Goal: Transaction & Acquisition: Book appointment/travel/reservation

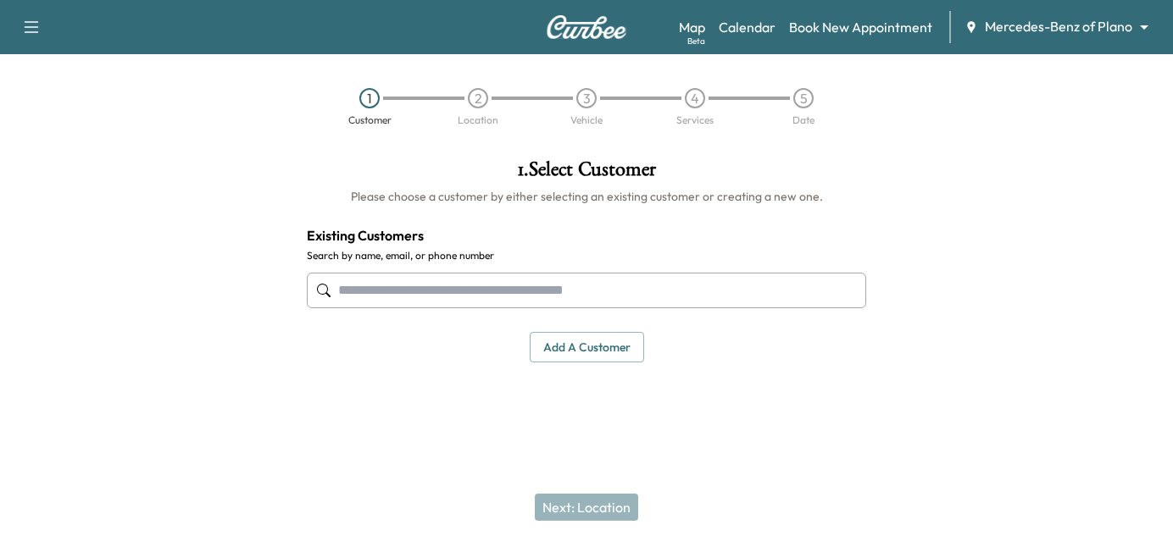
click at [350, 290] on input "text" at bounding box center [586, 291] width 559 height 36
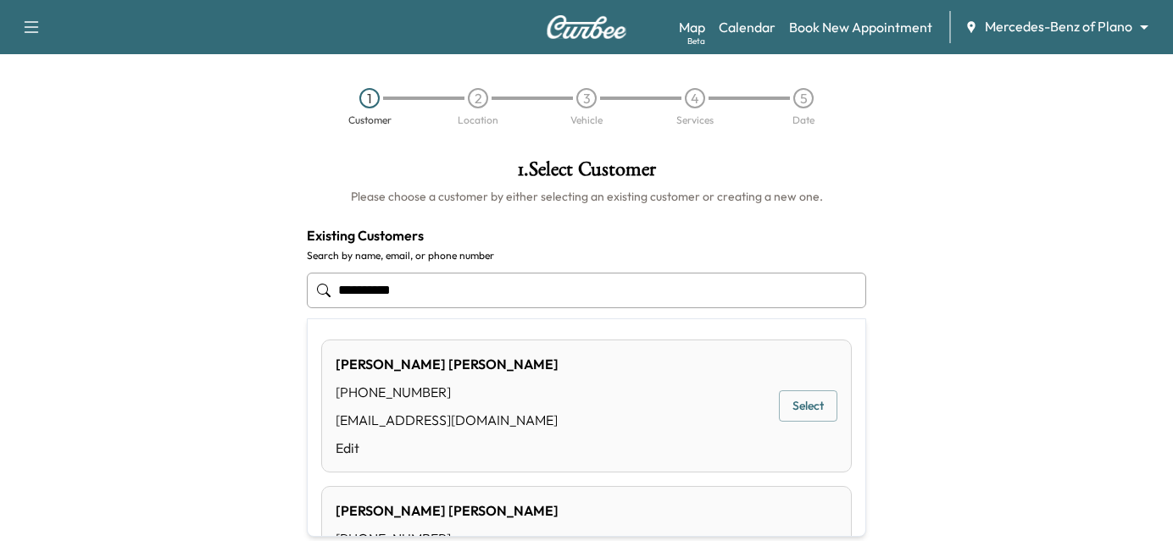
click at [791, 403] on button "Select" at bounding box center [808, 406] width 58 height 31
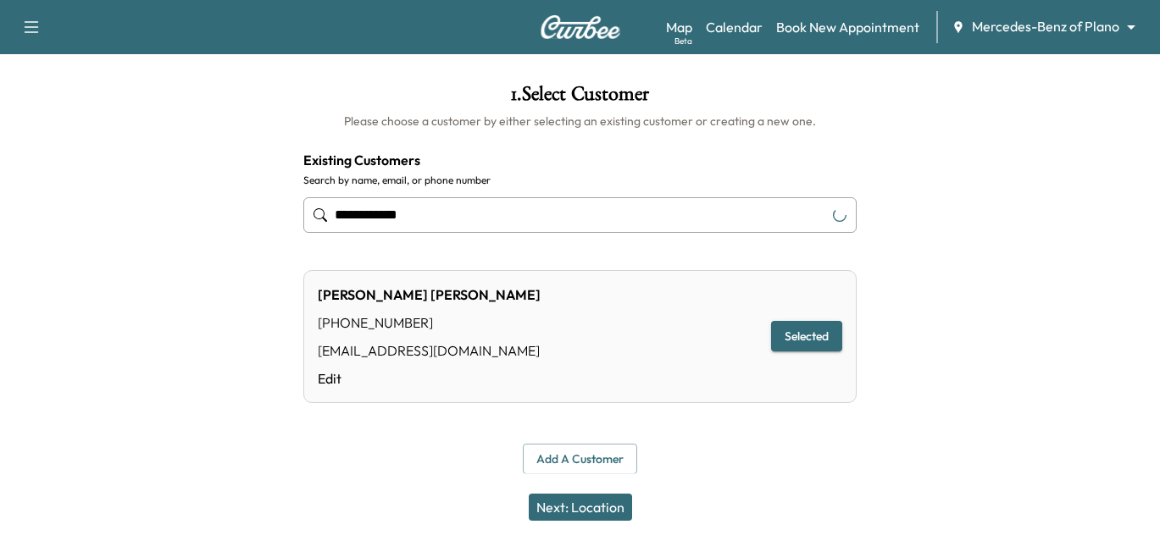
scroll to position [76, 0]
type input "**********"
click at [577, 504] on button "Next: Location" at bounding box center [580, 507] width 103 height 27
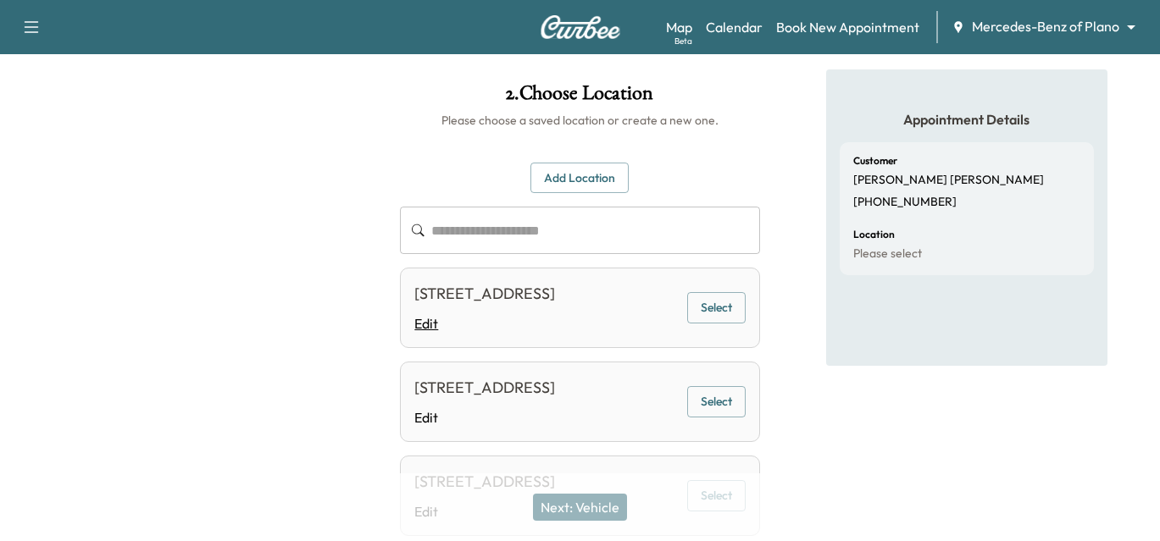
click at [419, 334] on link "Edit" at bounding box center [484, 324] width 141 height 20
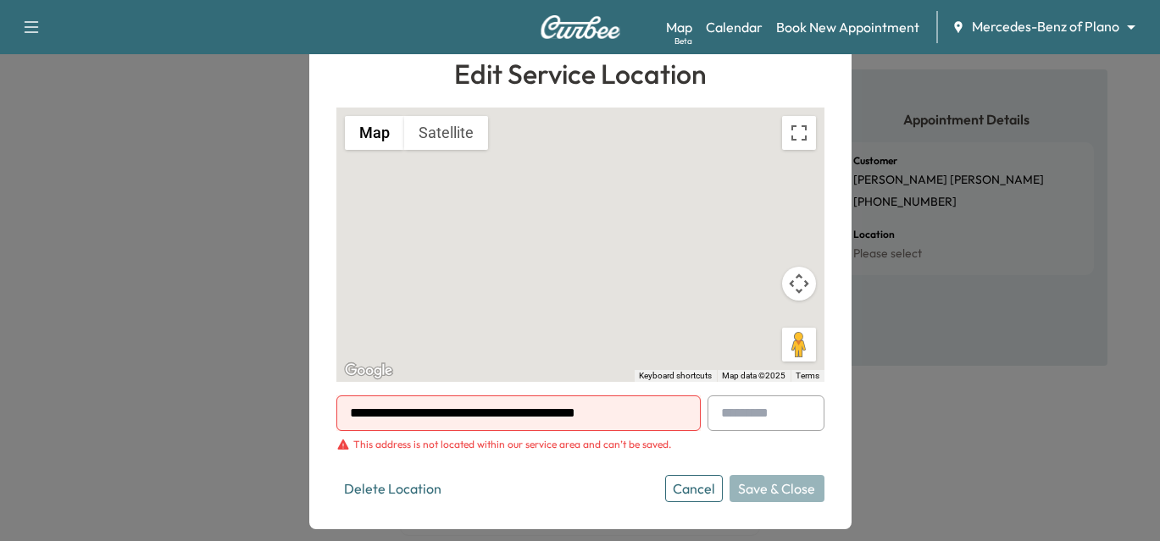
drag, startPoint x: 517, startPoint y: 415, endPoint x: 559, endPoint y: 425, distance: 43.4
click at [559, 425] on input "**********" at bounding box center [518, 414] width 364 height 36
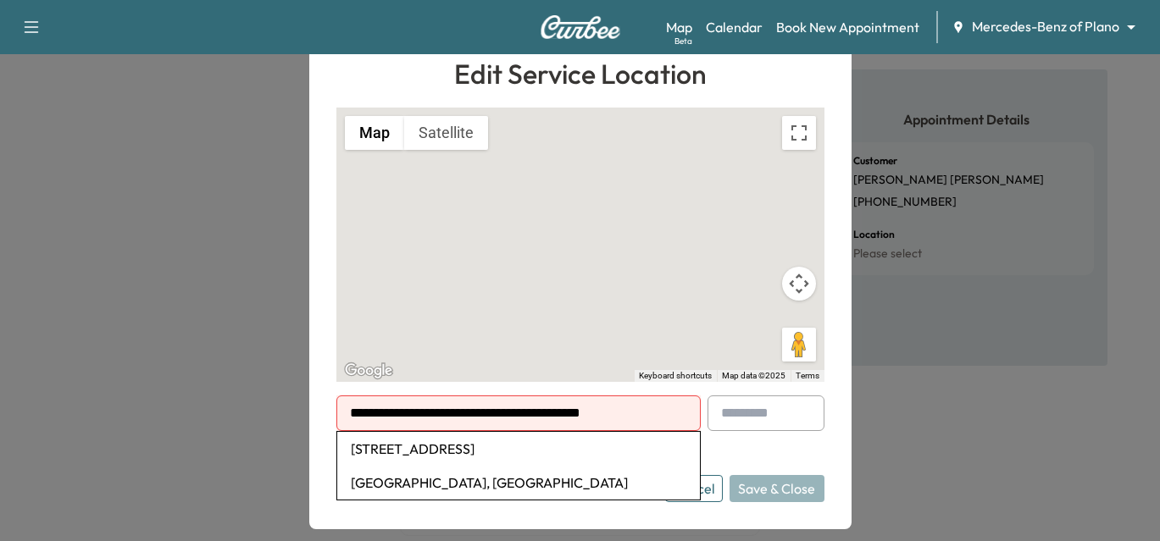
click at [497, 445] on li "[STREET_ADDRESS]" at bounding box center [518, 449] width 363 height 34
type input "**********"
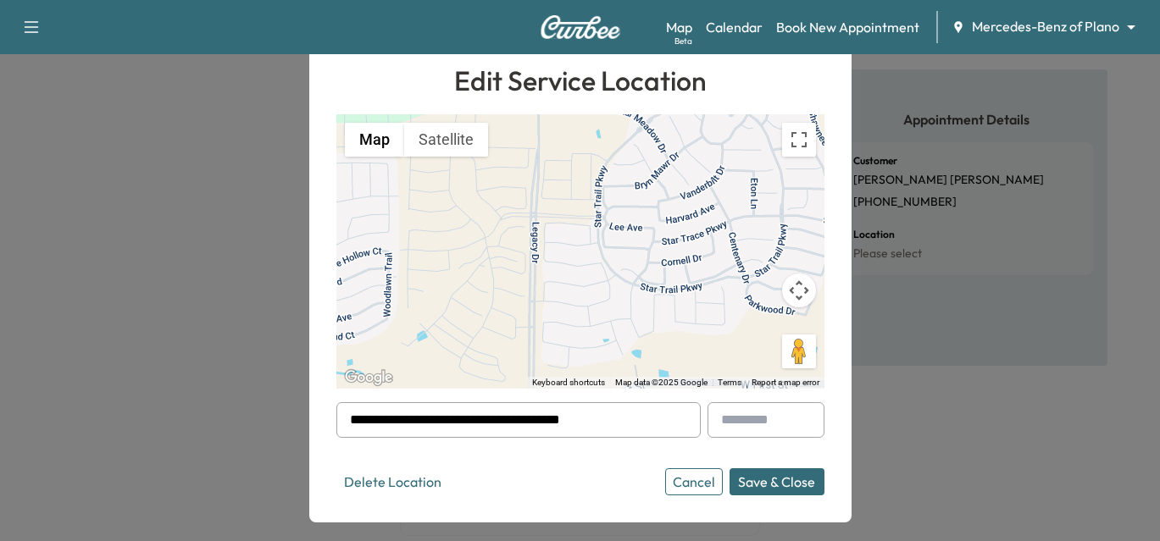
click at [786, 477] on button "Save & Close" at bounding box center [777, 482] width 95 height 27
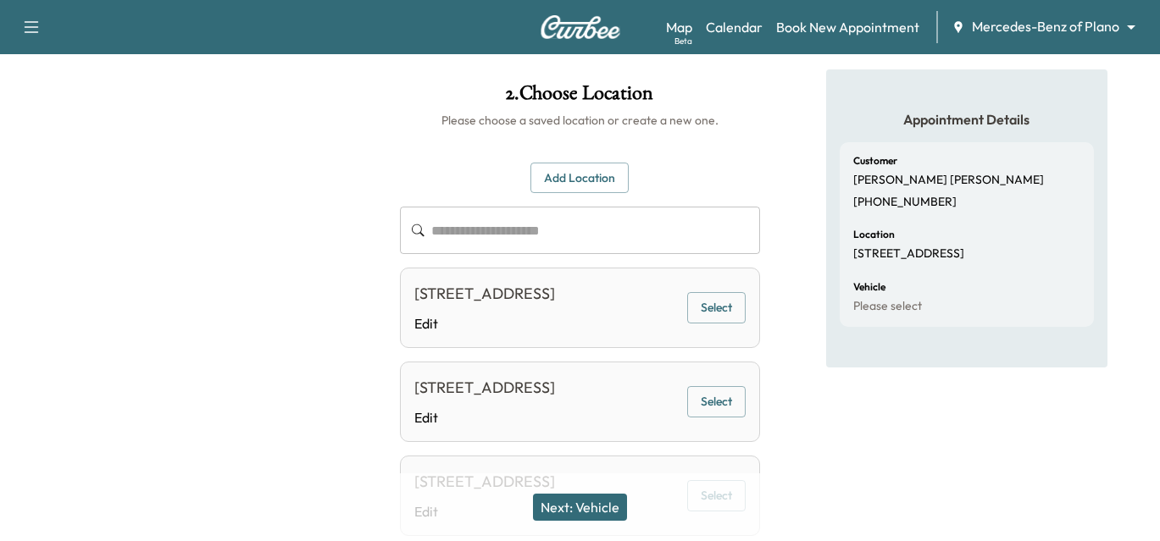
click at [567, 509] on button "Next: Vehicle" at bounding box center [580, 507] width 94 height 27
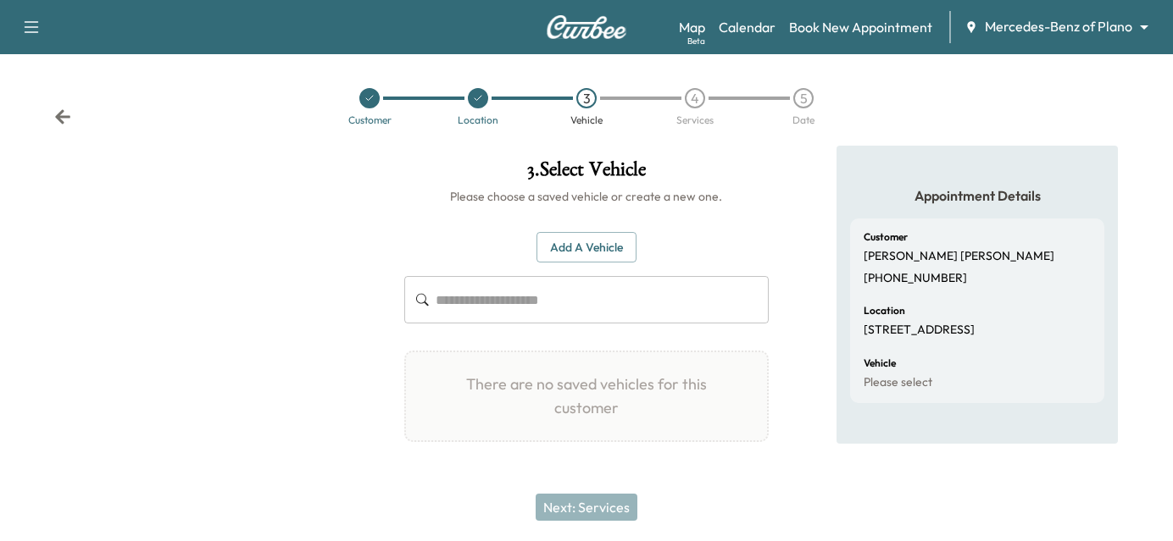
click at [575, 242] on button "Add a Vehicle" at bounding box center [586, 247] width 100 height 31
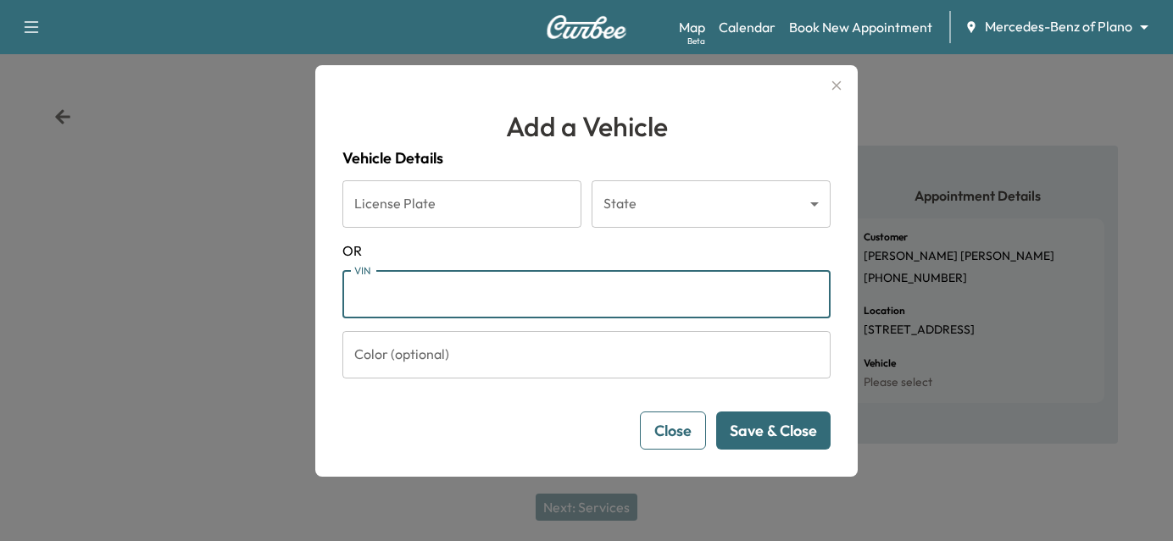
click at [418, 301] on input "VIN" at bounding box center [586, 294] width 488 height 47
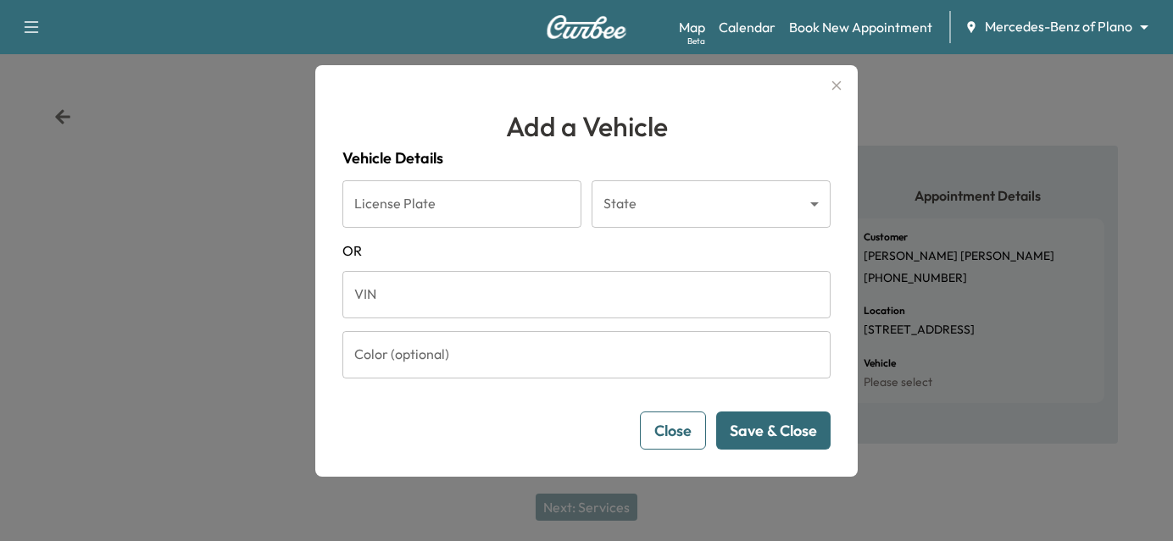
drag, startPoint x: 475, startPoint y: 303, endPoint x: 462, endPoint y: 285, distance: 22.6
click at [470, 299] on input "VIN" at bounding box center [586, 294] width 488 height 47
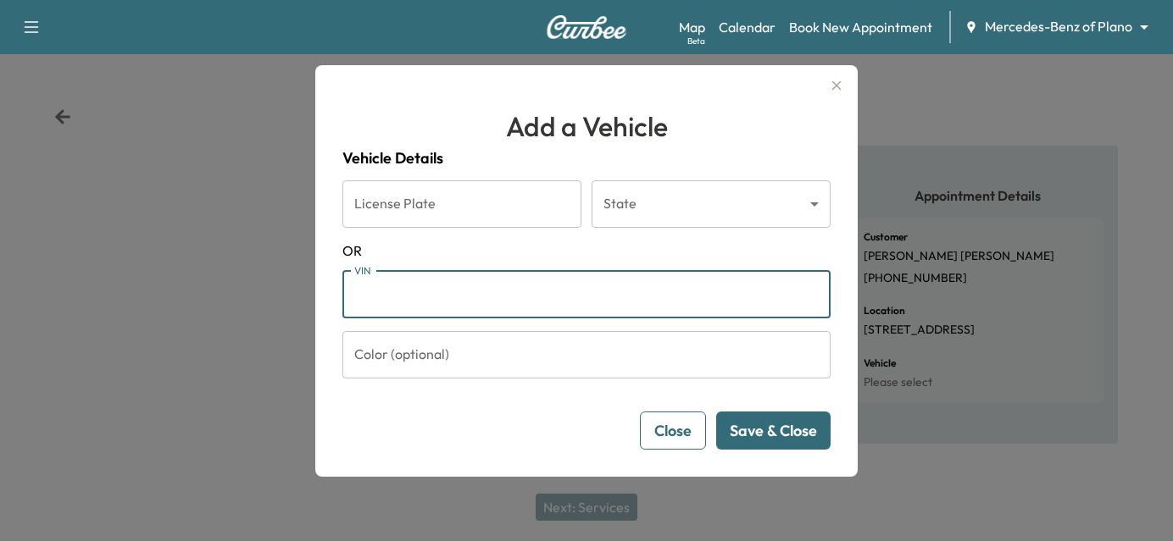
paste input "**********"
type input "**********"
click at [775, 423] on button "Save & Close" at bounding box center [773, 431] width 114 height 38
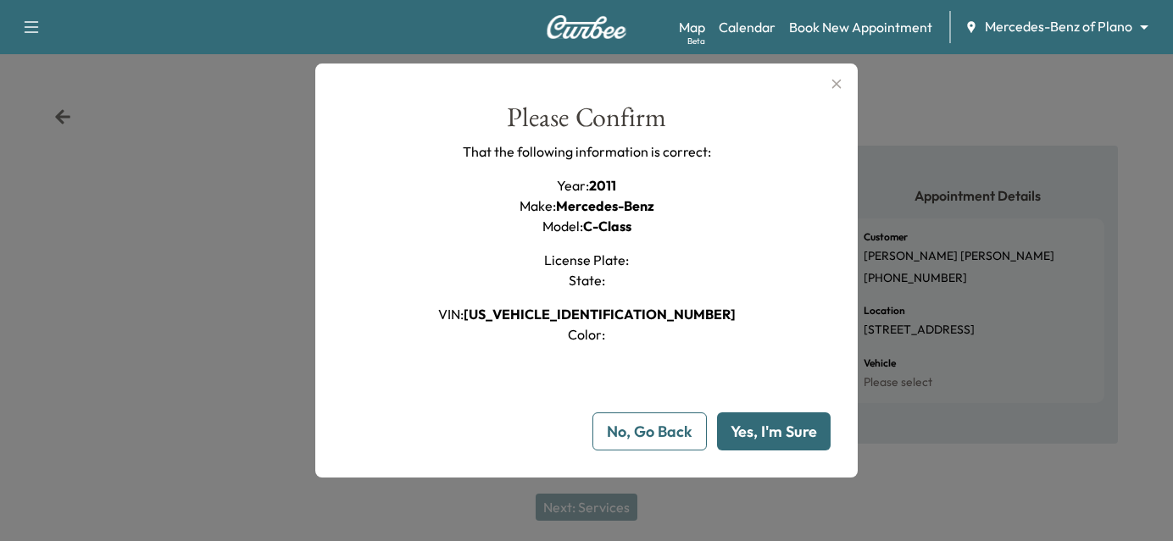
click at [761, 426] on button "Yes, I'm Sure" at bounding box center [774, 432] width 114 height 38
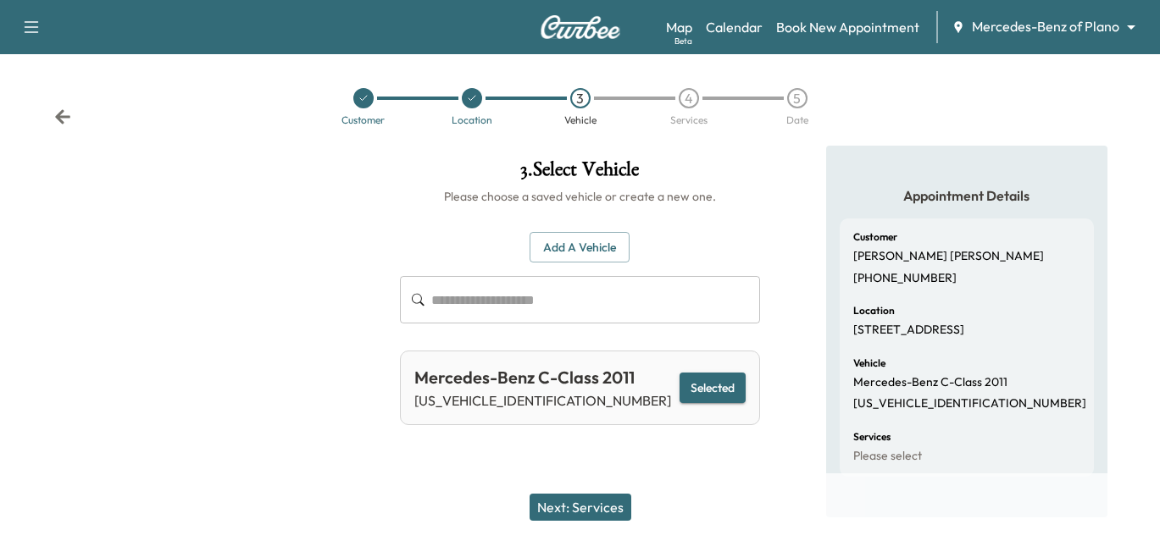
click at [707, 382] on button "Selected" at bounding box center [712, 388] width 65 height 31
click at [581, 502] on button "Next: Services" at bounding box center [581, 507] width 102 height 27
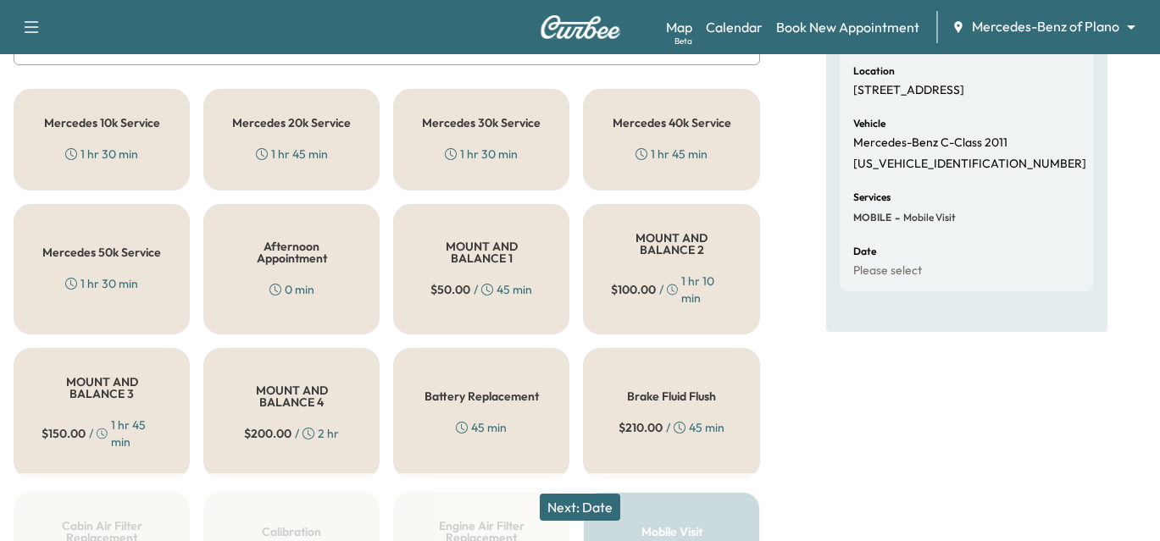
scroll to position [128, 0]
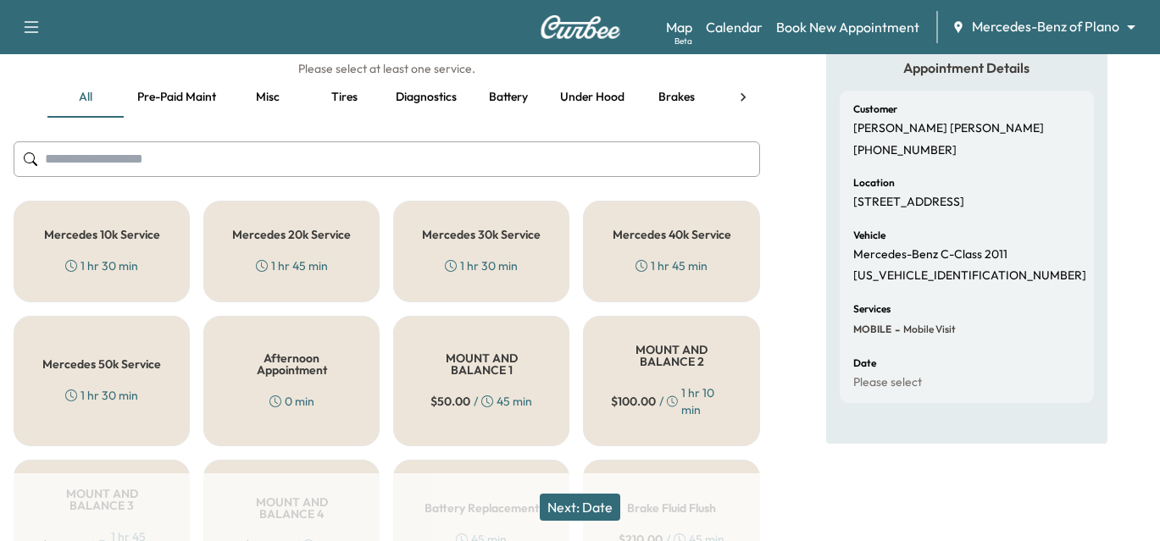
click at [164, 151] on input "text" at bounding box center [387, 160] width 747 height 36
click at [662, 232] on h5 "Mercedes 40k Service" at bounding box center [672, 235] width 119 height 12
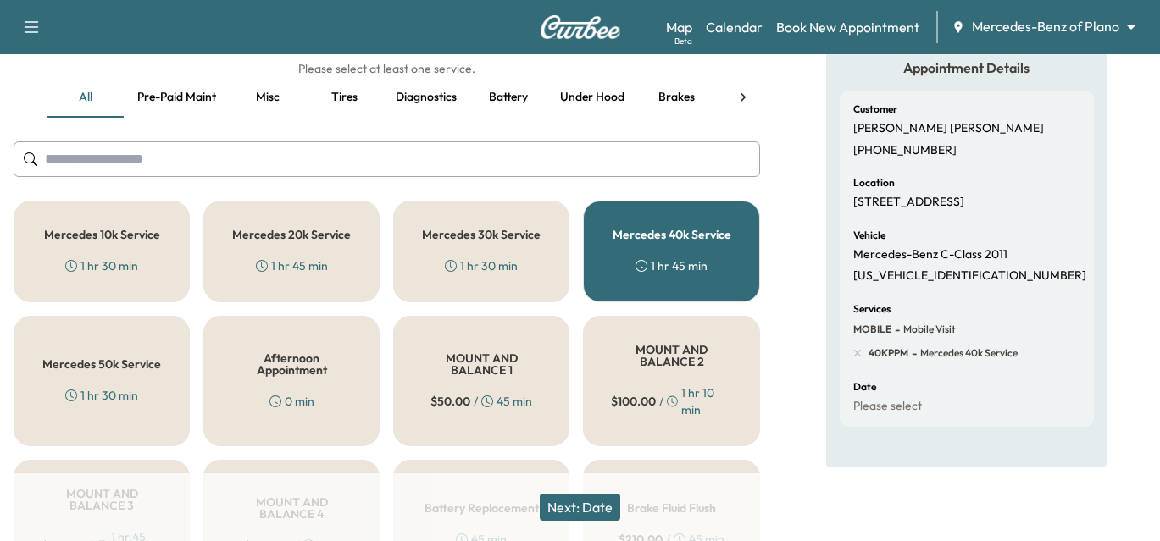
click at [578, 509] on button "Next: Date" at bounding box center [580, 507] width 81 height 27
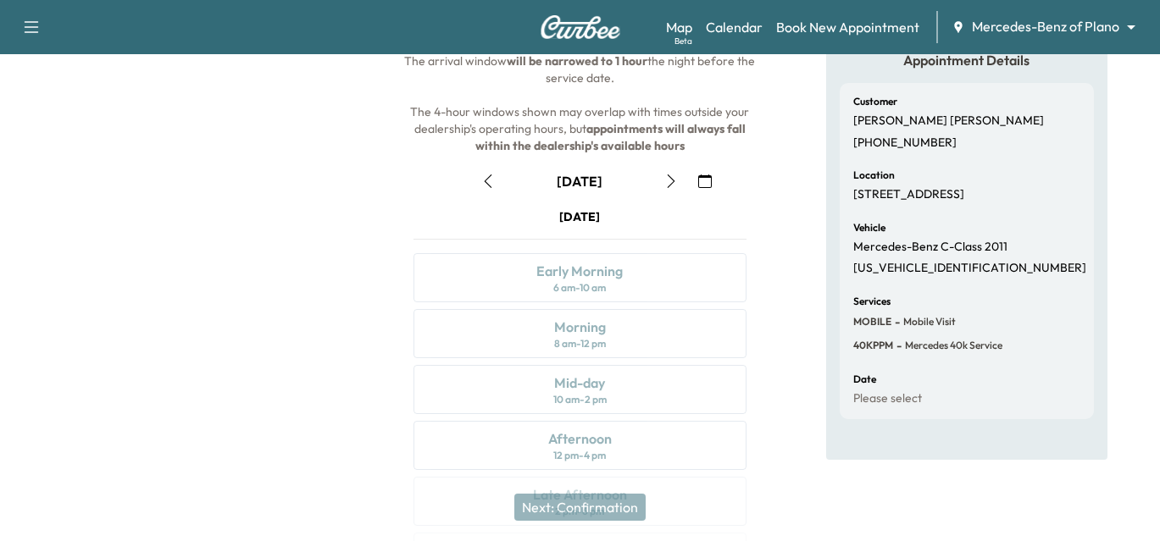
scroll to position [0, 0]
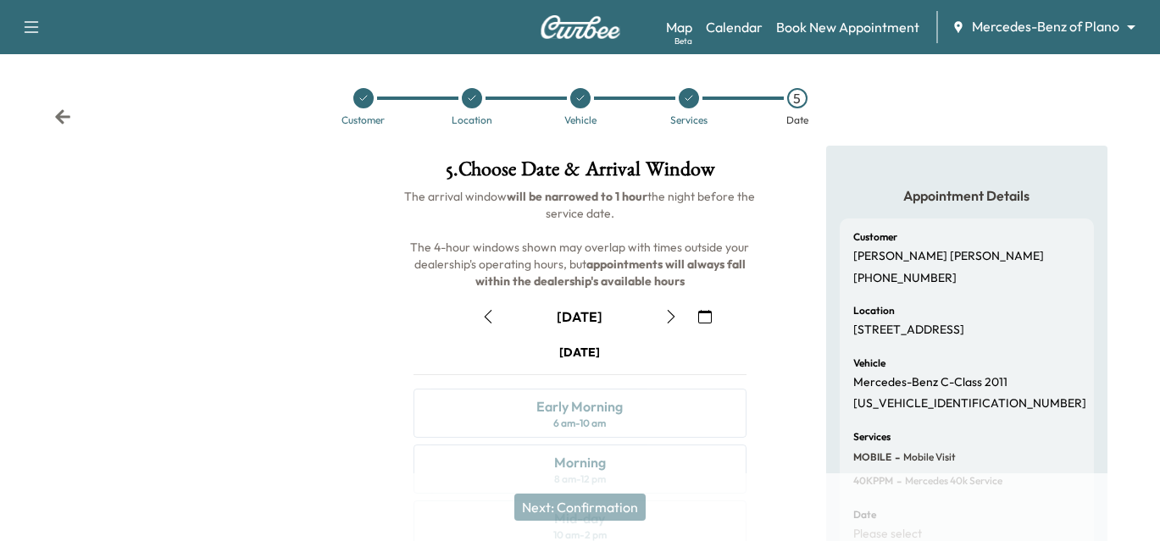
click at [711, 314] on icon "button" at bounding box center [705, 317] width 14 height 14
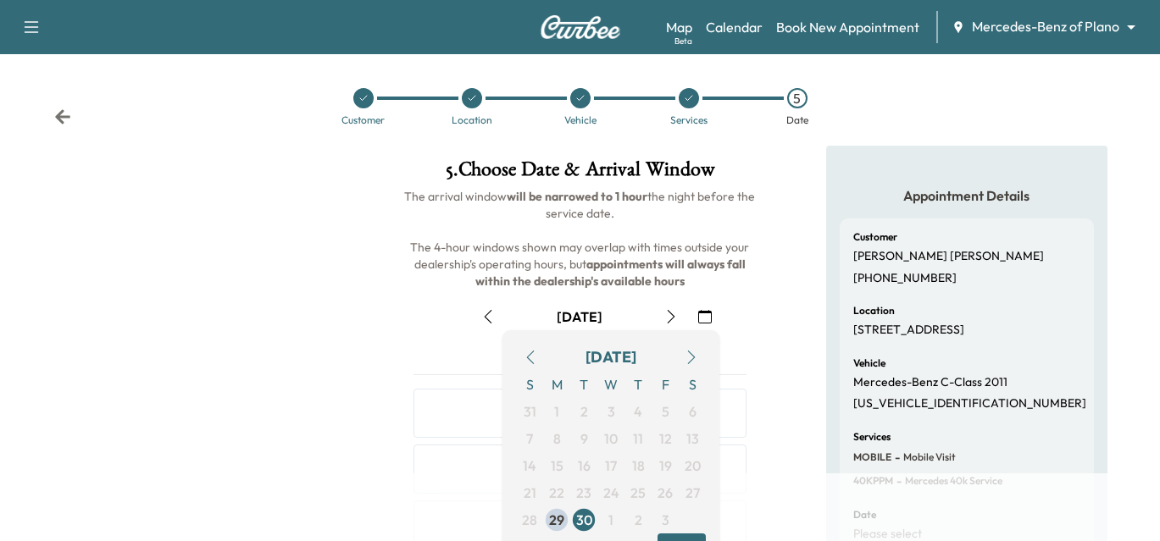
click at [670, 325] on button "button" at bounding box center [671, 316] width 29 height 27
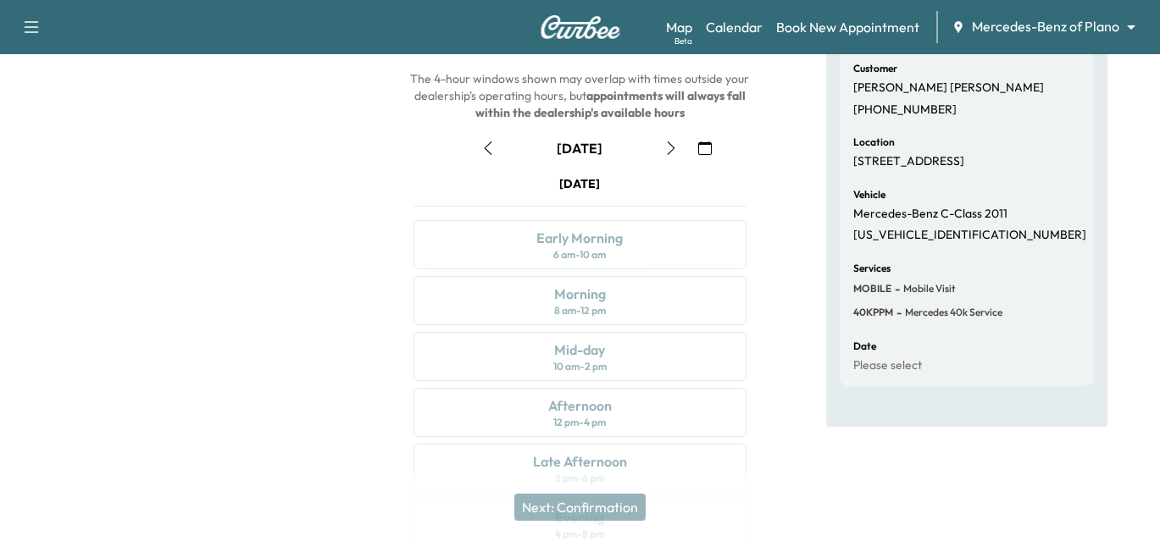
scroll to position [169, 0]
click at [666, 150] on icon "button" at bounding box center [671, 148] width 14 height 14
click at [675, 149] on icon "button" at bounding box center [671, 148] width 14 height 14
click at [675, 148] on icon "button" at bounding box center [671, 148] width 14 height 14
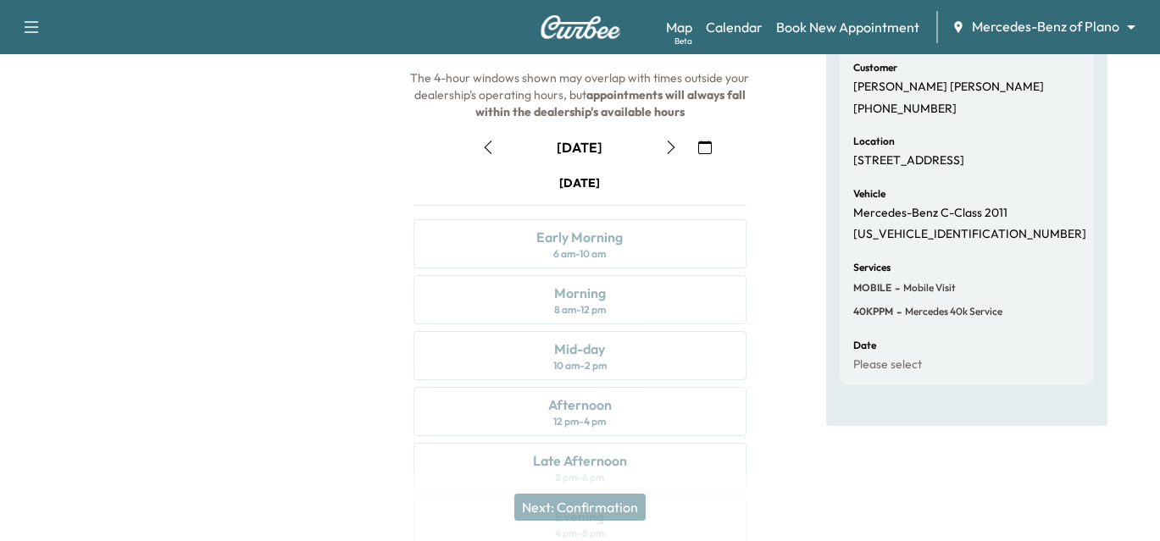
click at [675, 148] on icon "button" at bounding box center [671, 148] width 14 height 14
click at [583, 298] on div "Morning" at bounding box center [580, 293] width 52 height 20
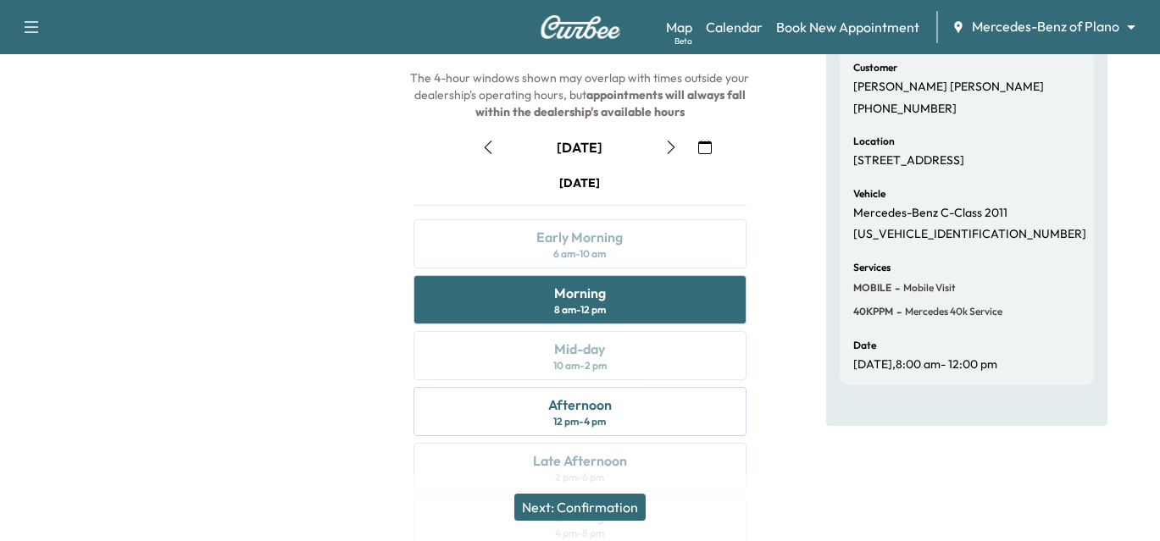
click at [569, 486] on div "Next: Confirmation" at bounding box center [580, 508] width 1160 height 68
click at [597, 514] on button "Next: Confirmation" at bounding box center [579, 507] width 131 height 27
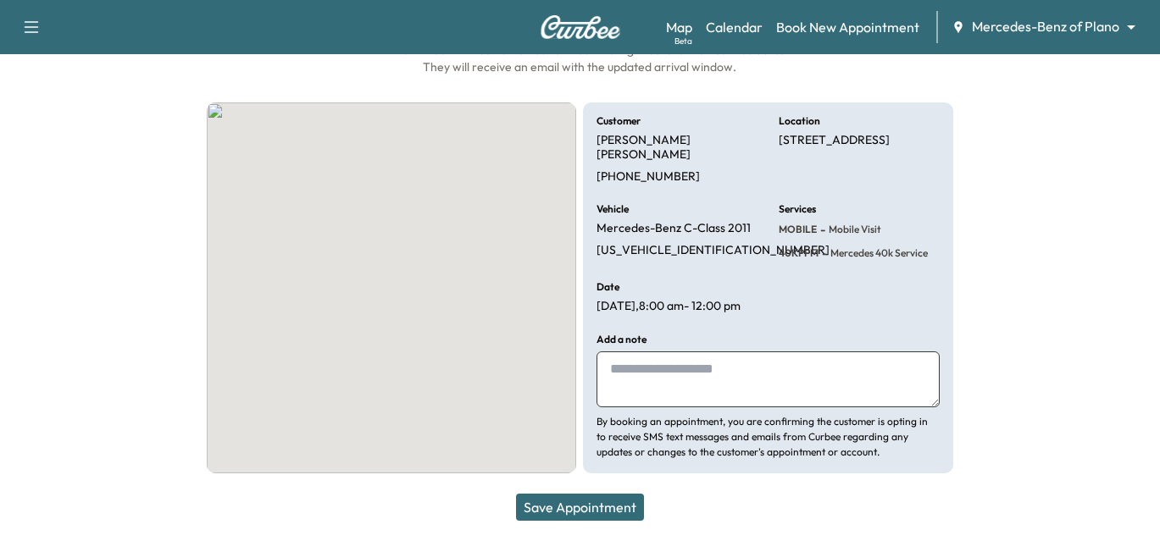
scroll to position [147, 0]
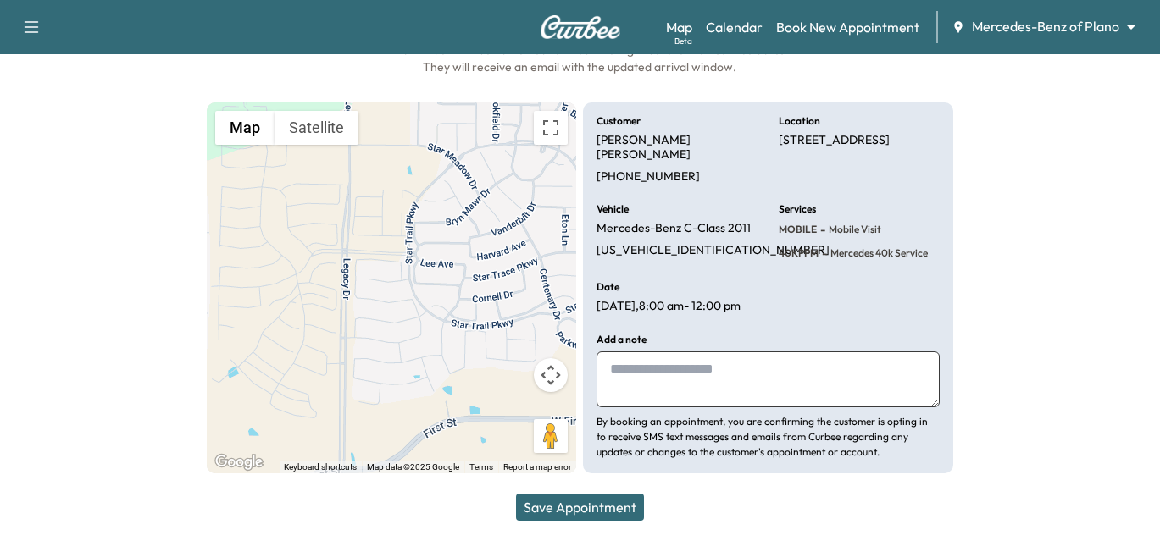
click at [677, 398] on textarea at bounding box center [768, 380] width 342 height 56
type textarea "*"
type textarea "**********"
click at [560, 497] on button "Save Appointment" at bounding box center [580, 507] width 128 height 27
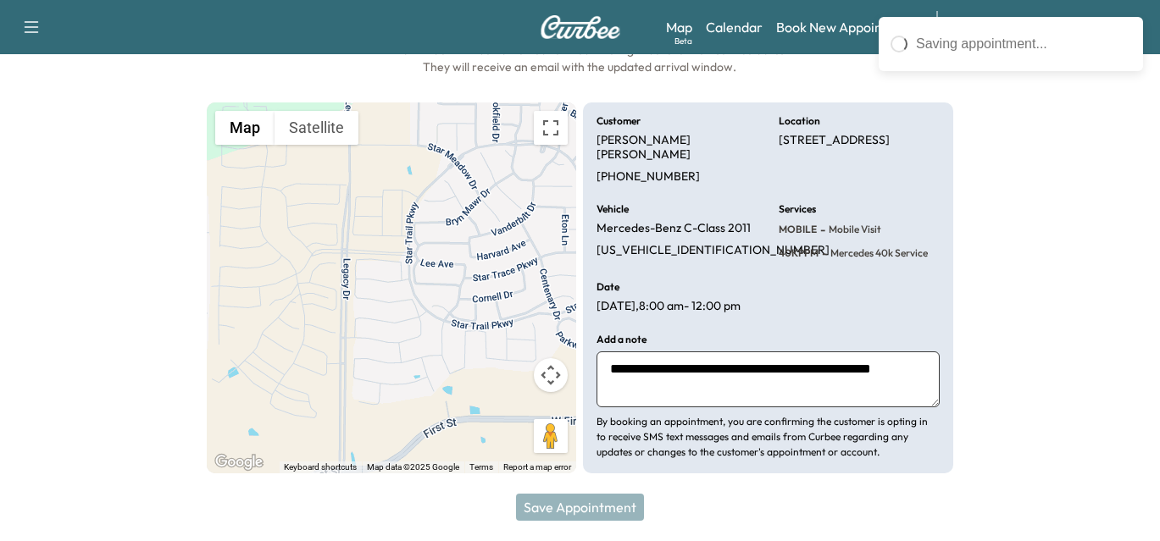
click at [575, 508] on div "Save Appointment" at bounding box center [580, 508] width 1160 height 68
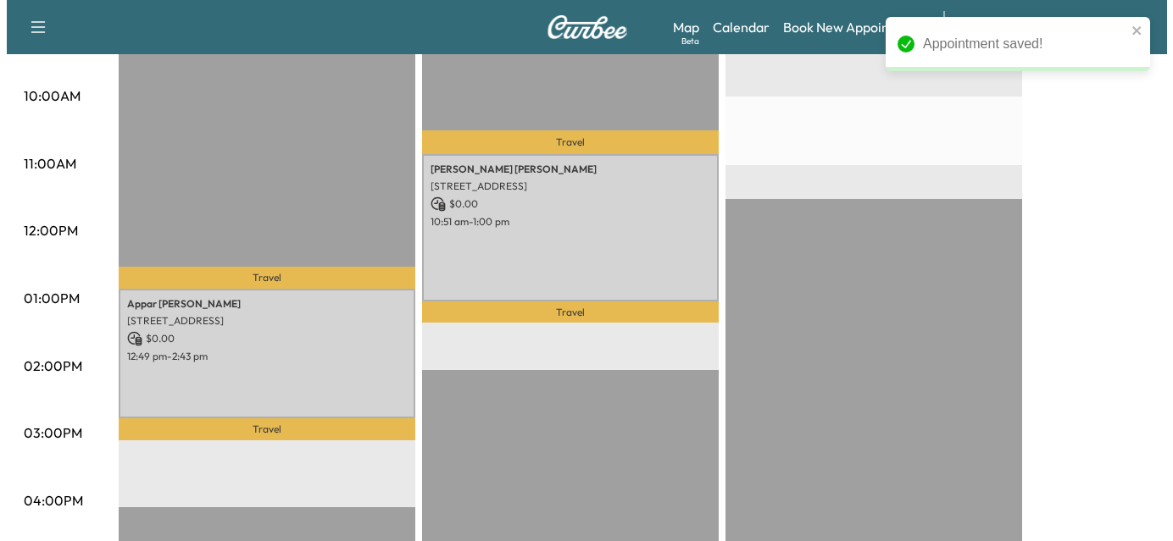
scroll to position [593, 0]
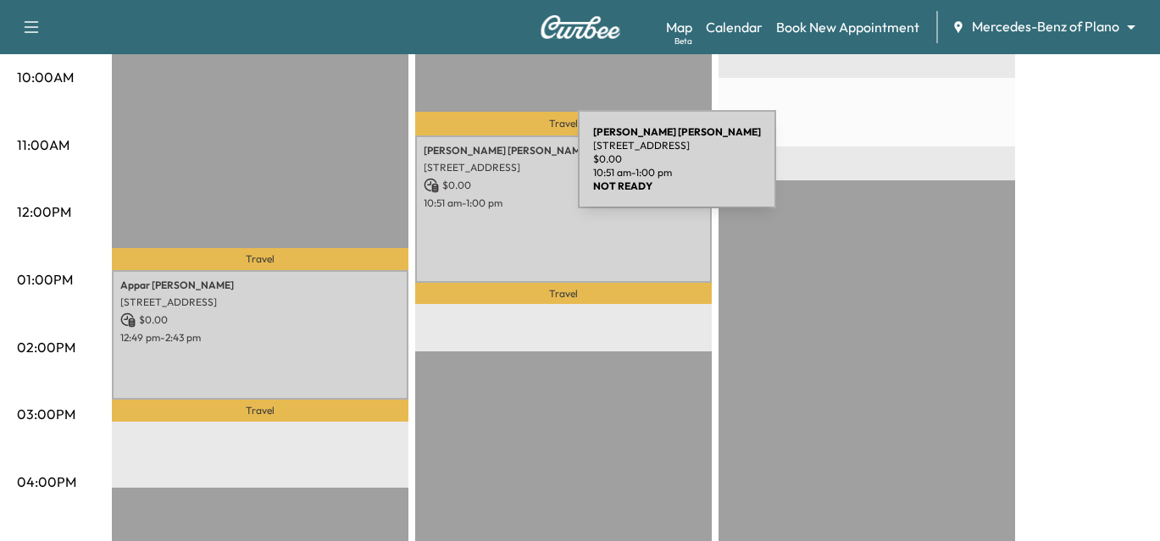
click at [450, 169] on p "[STREET_ADDRESS]" at bounding box center [564, 168] width 280 height 14
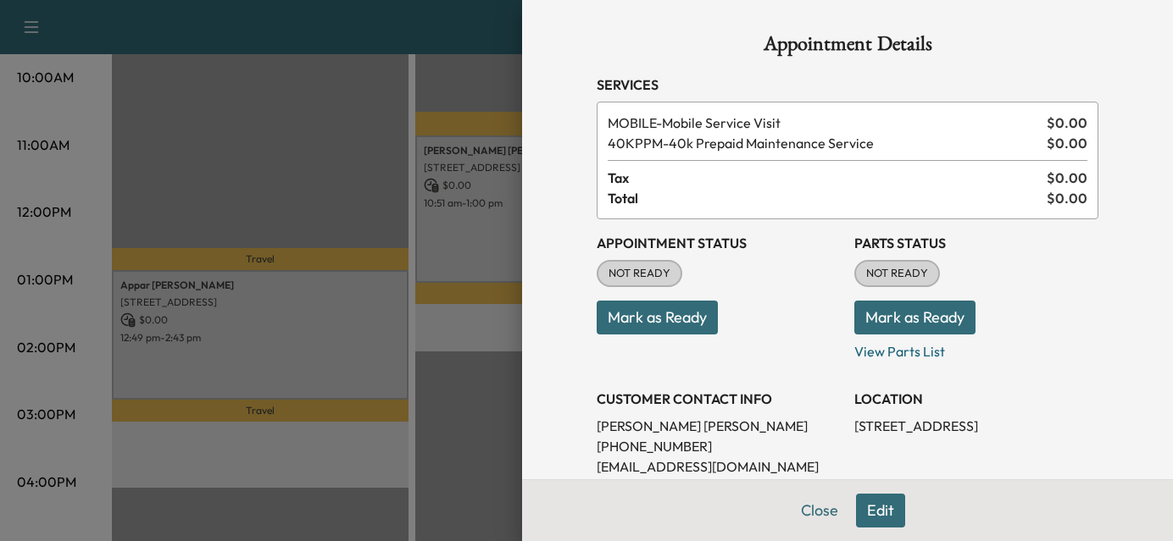
click at [874, 513] on button "Edit" at bounding box center [880, 511] width 49 height 34
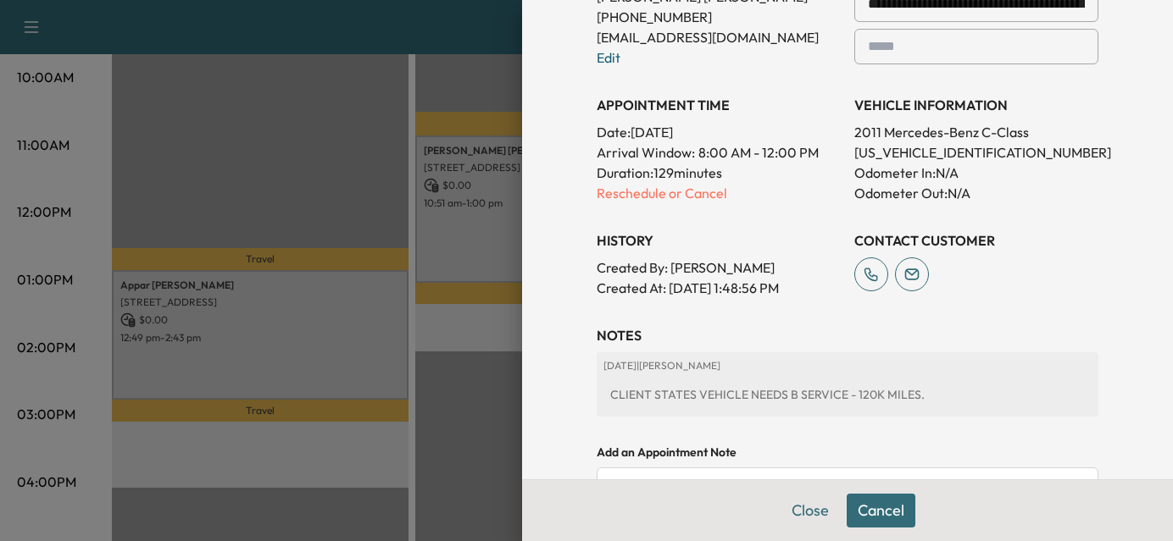
scroll to position [508, 0]
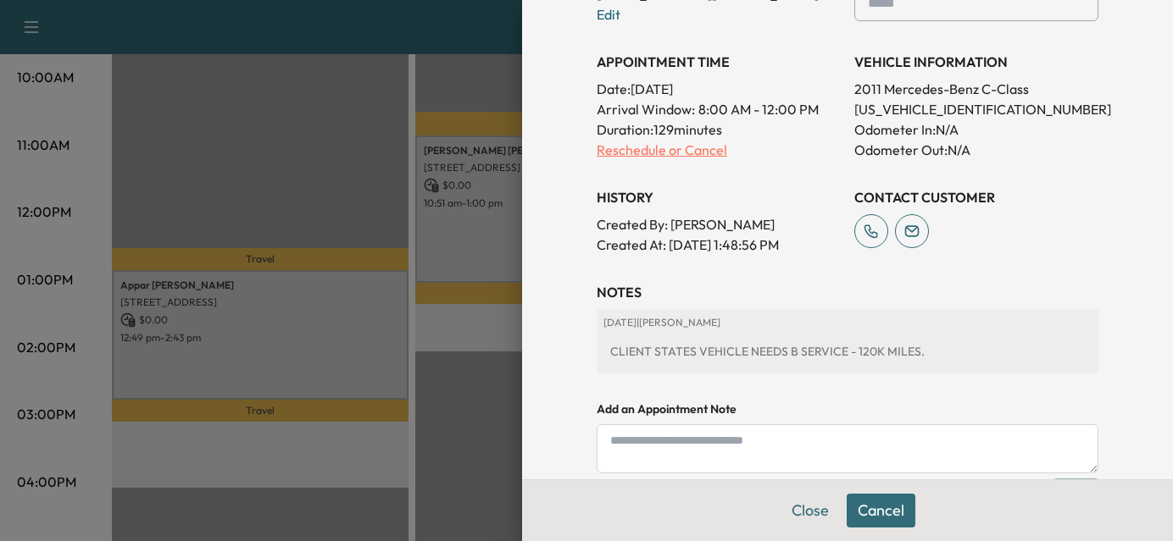
click at [640, 153] on p "Reschedule or Cancel" at bounding box center [719, 150] width 244 height 20
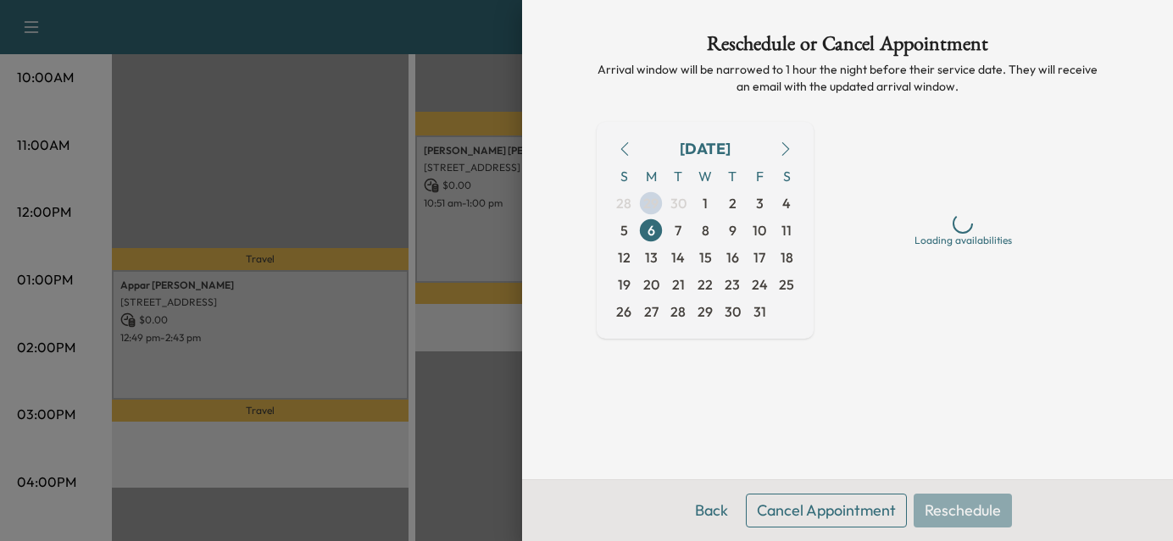
scroll to position [0, 0]
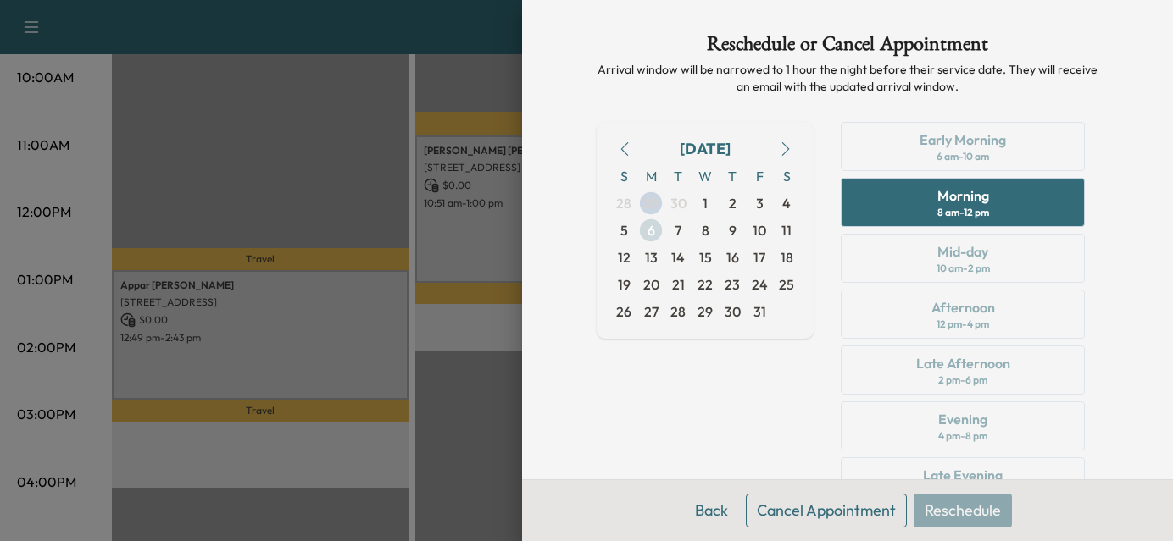
click at [647, 230] on span "6" at bounding box center [651, 230] width 8 height 20
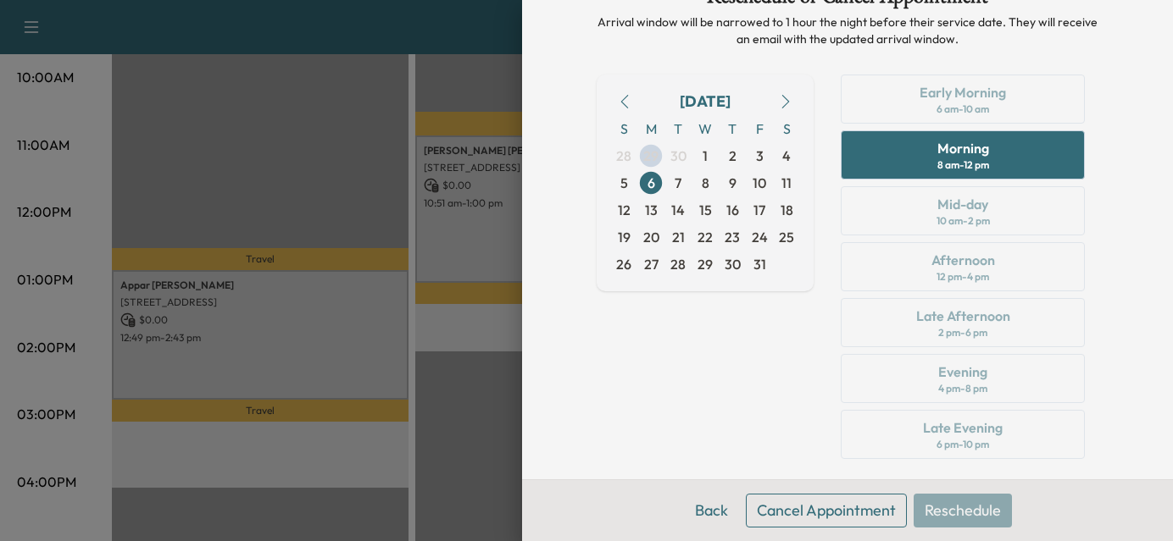
scroll to position [68, 0]
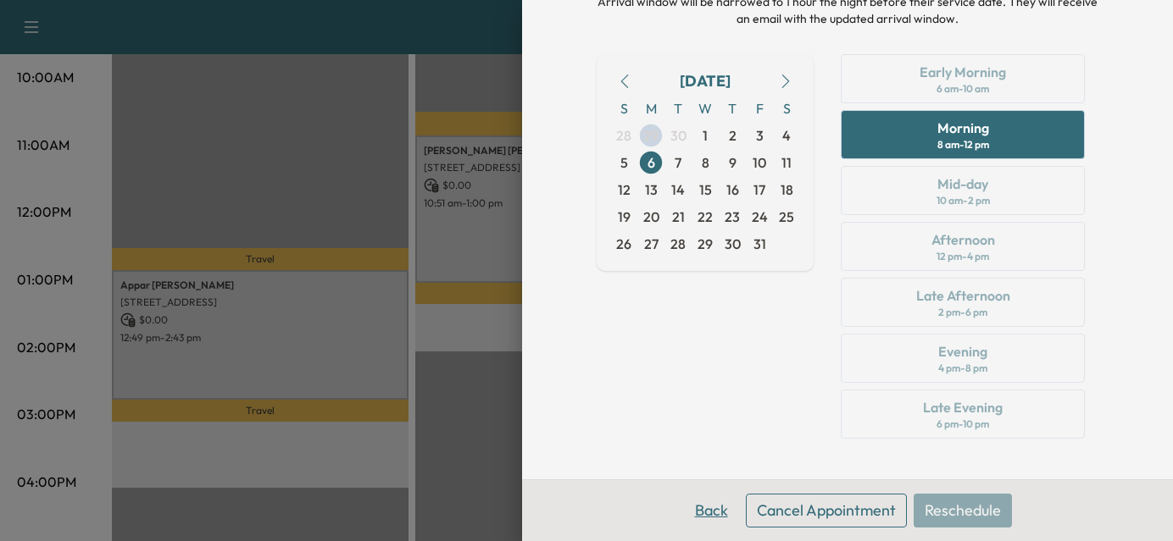
click at [689, 507] on button "Back" at bounding box center [711, 511] width 55 height 34
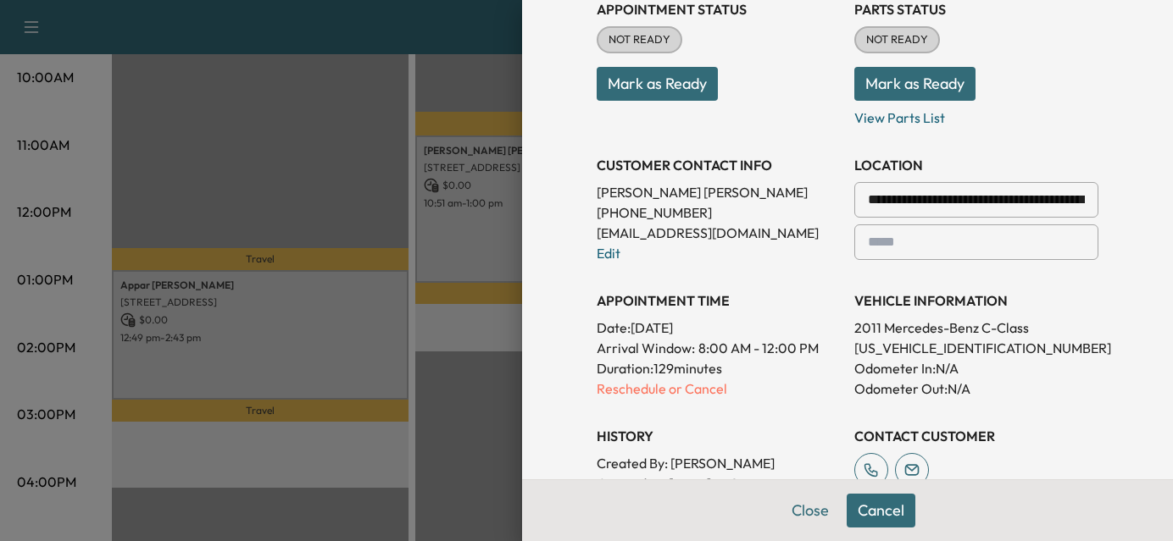
scroll to position [365, 0]
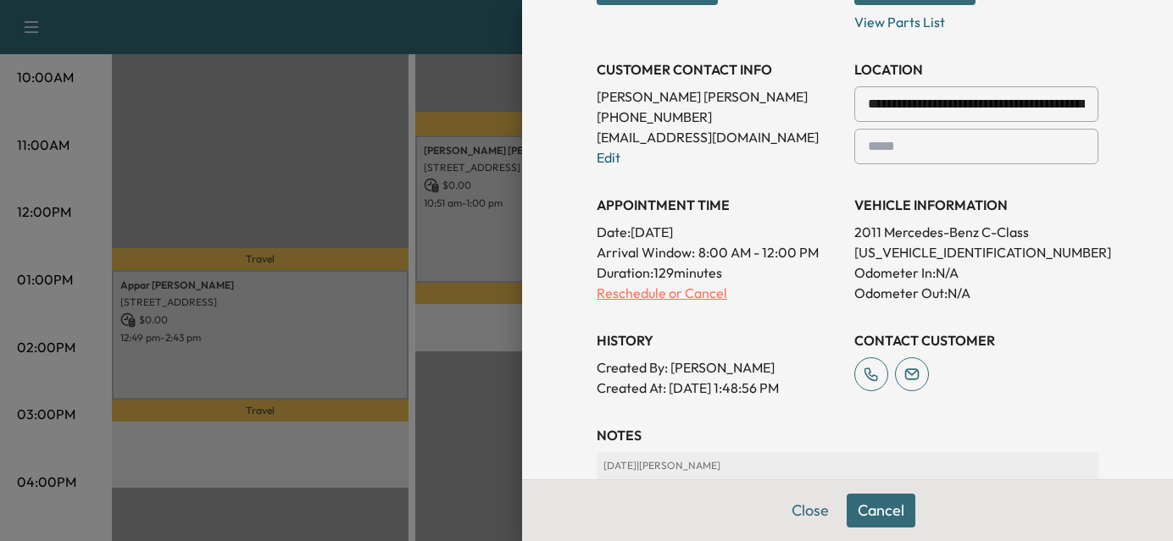
click at [653, 296] on p "Reschedule or Cancel" at bounding box center [719, 293] width 244 height 20
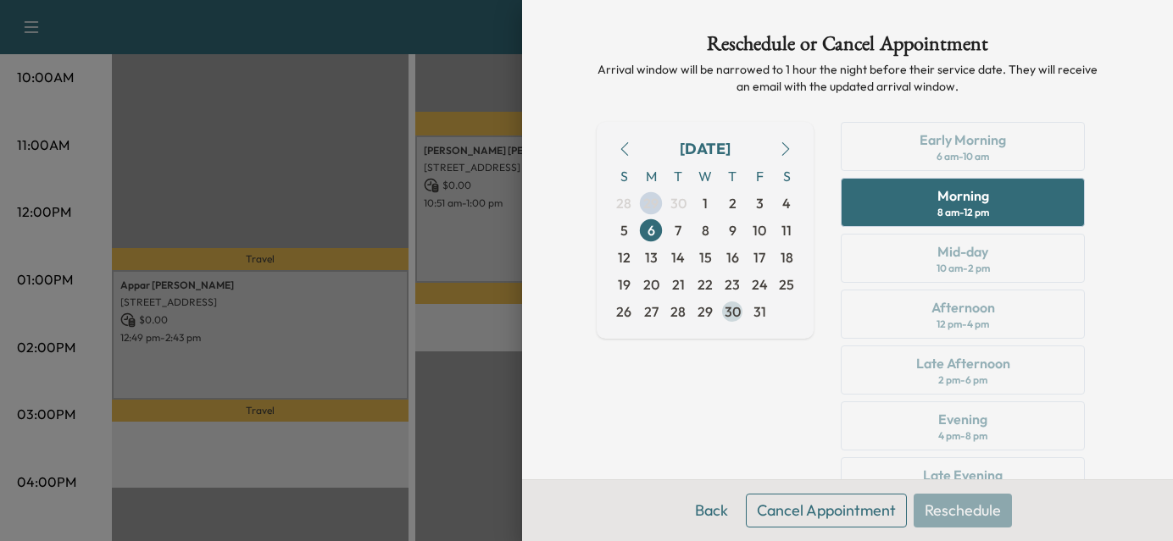
scroll to position [68, 0]
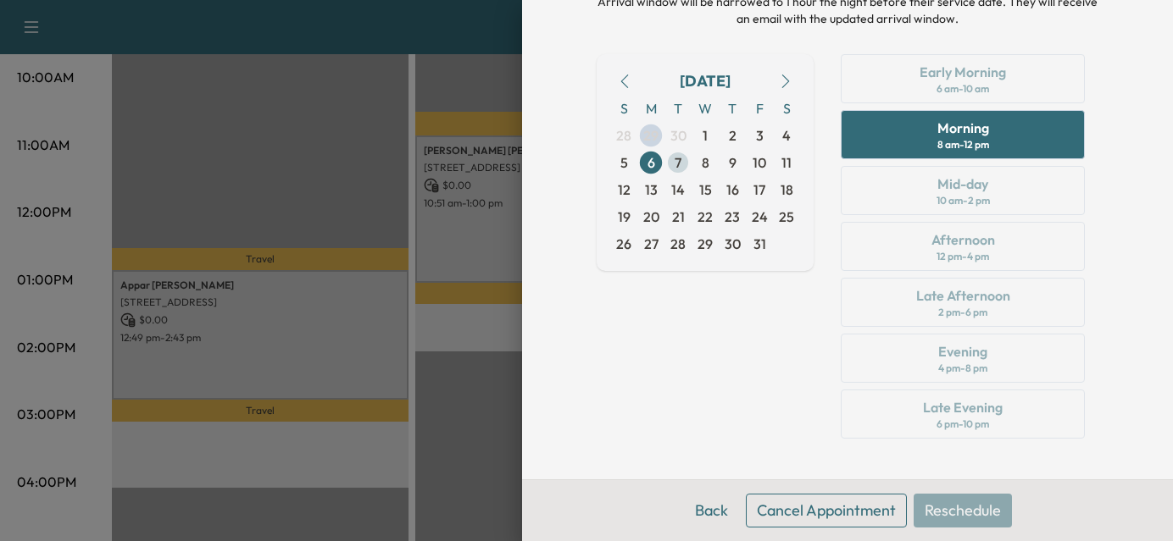
click at [675, 168] on span "7" at bounding box center [678, 163] width 7 height 20
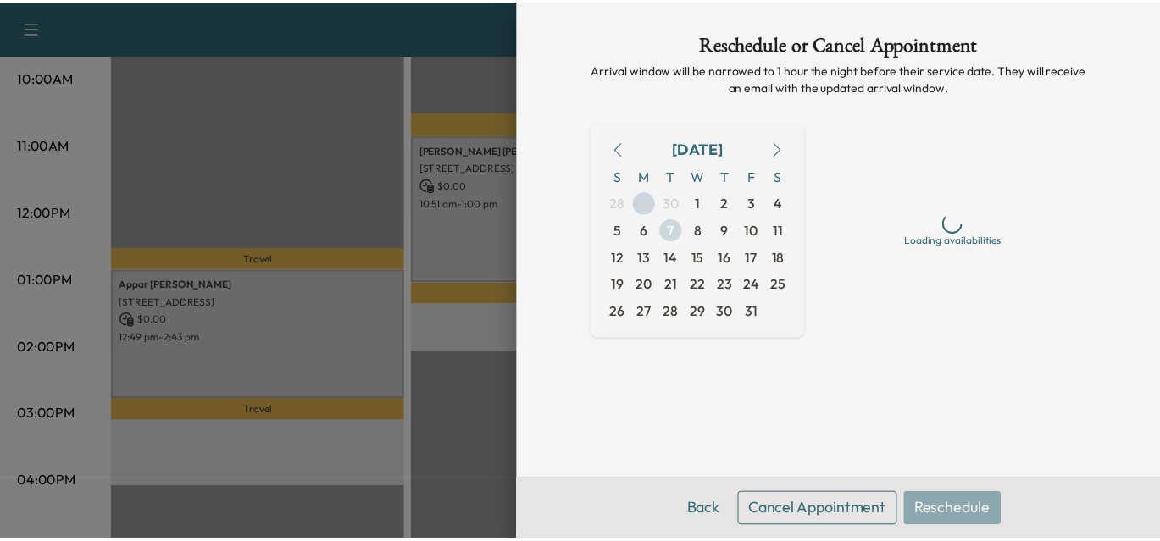
scroll to position [0, 0]
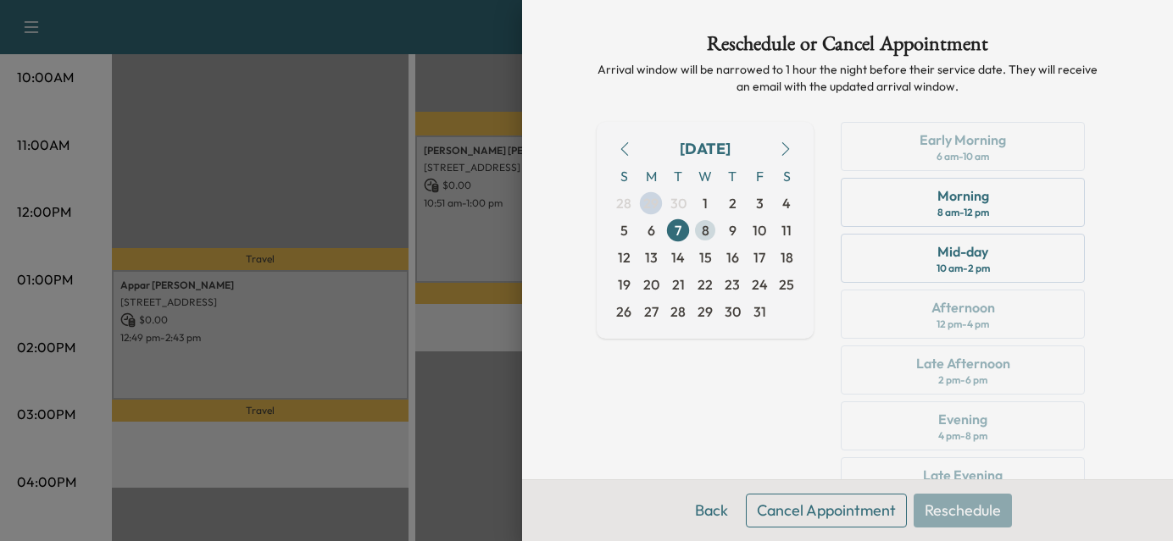
click at [698, 232] on span "8" at bounding box center [704, 230] width 27 height 27
click at [729, 231] on span "9" at bounding box center [733, 230] width 8 height 20
click at [670, 227] on span "7" at bounding box center [677, 230] width 27 height 27
click at [937, 261] on div "Mid-day" at bounding box center [962, 252] width 51 height 20
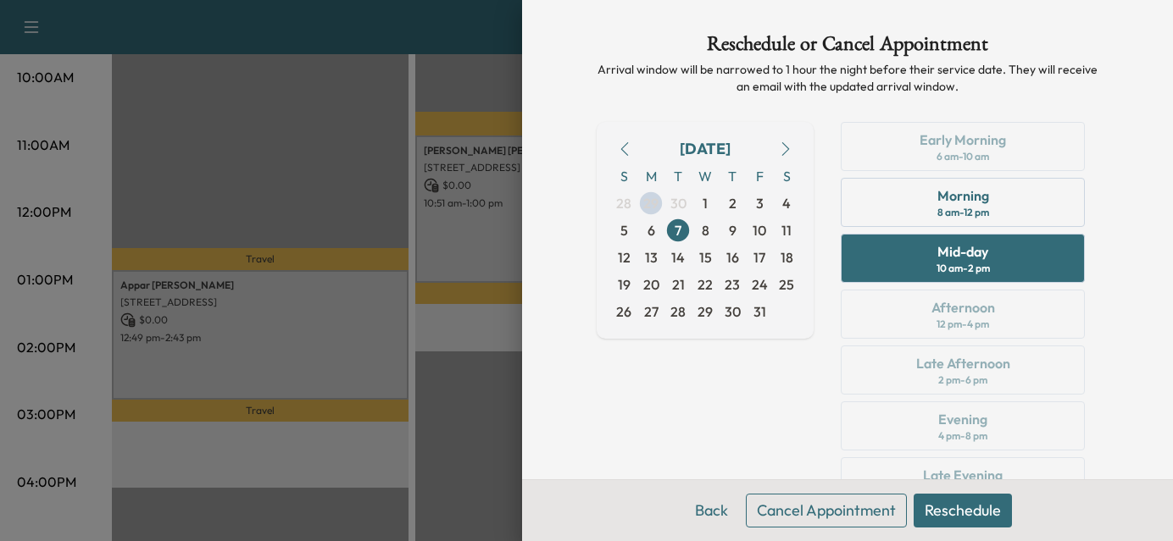
click at [933, 501] on button "Reschedule" at bounding box center [963, 511] width 98 height 34
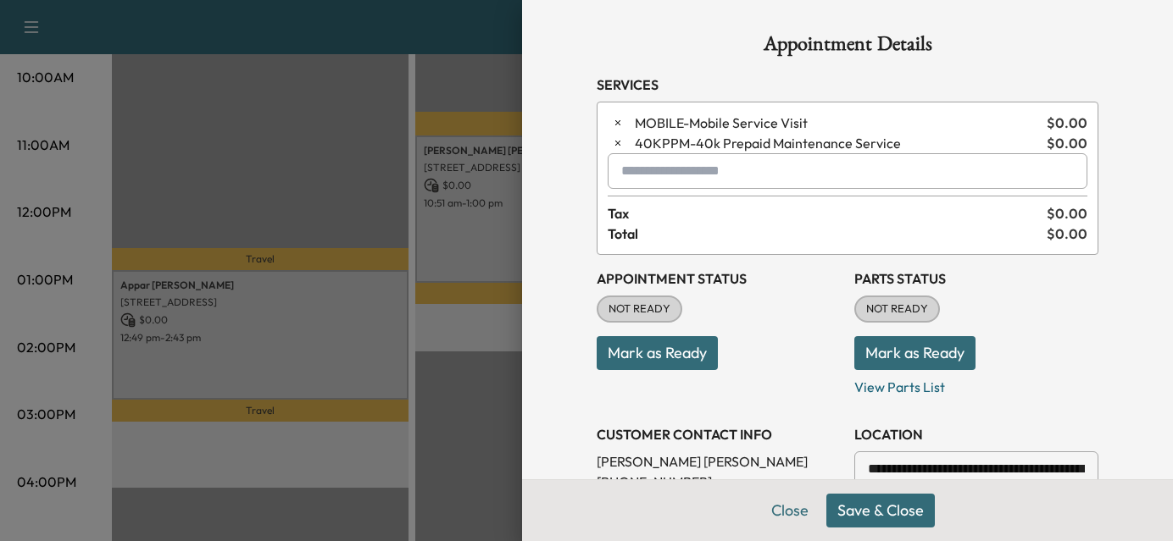
click at [856, 523] on button "Save & Close" at bounding box center [880, 511] width 108 height 34
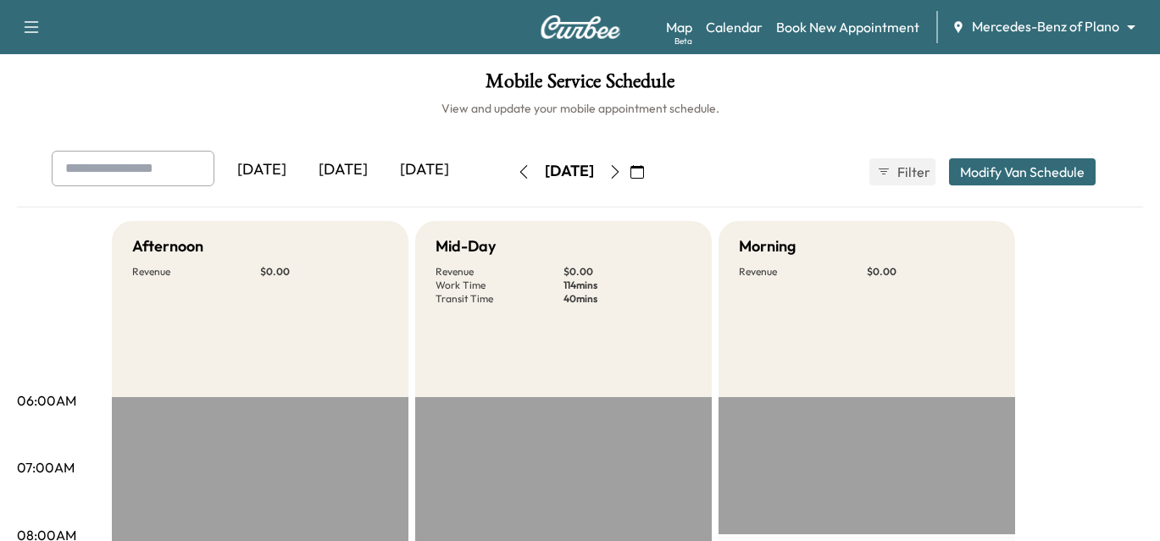
click at [622, 173] on icon "button" at bounding box center [615, 172] width 14 height 14
click at [622, 176] on icon "button" at bounding box center [615, 172] width 14 height 14
click at [517, 172] on icon "button" at bounding box center [524, 172] width 14 height 14
